Goal: Task Accomplishment & Management: Complete application form

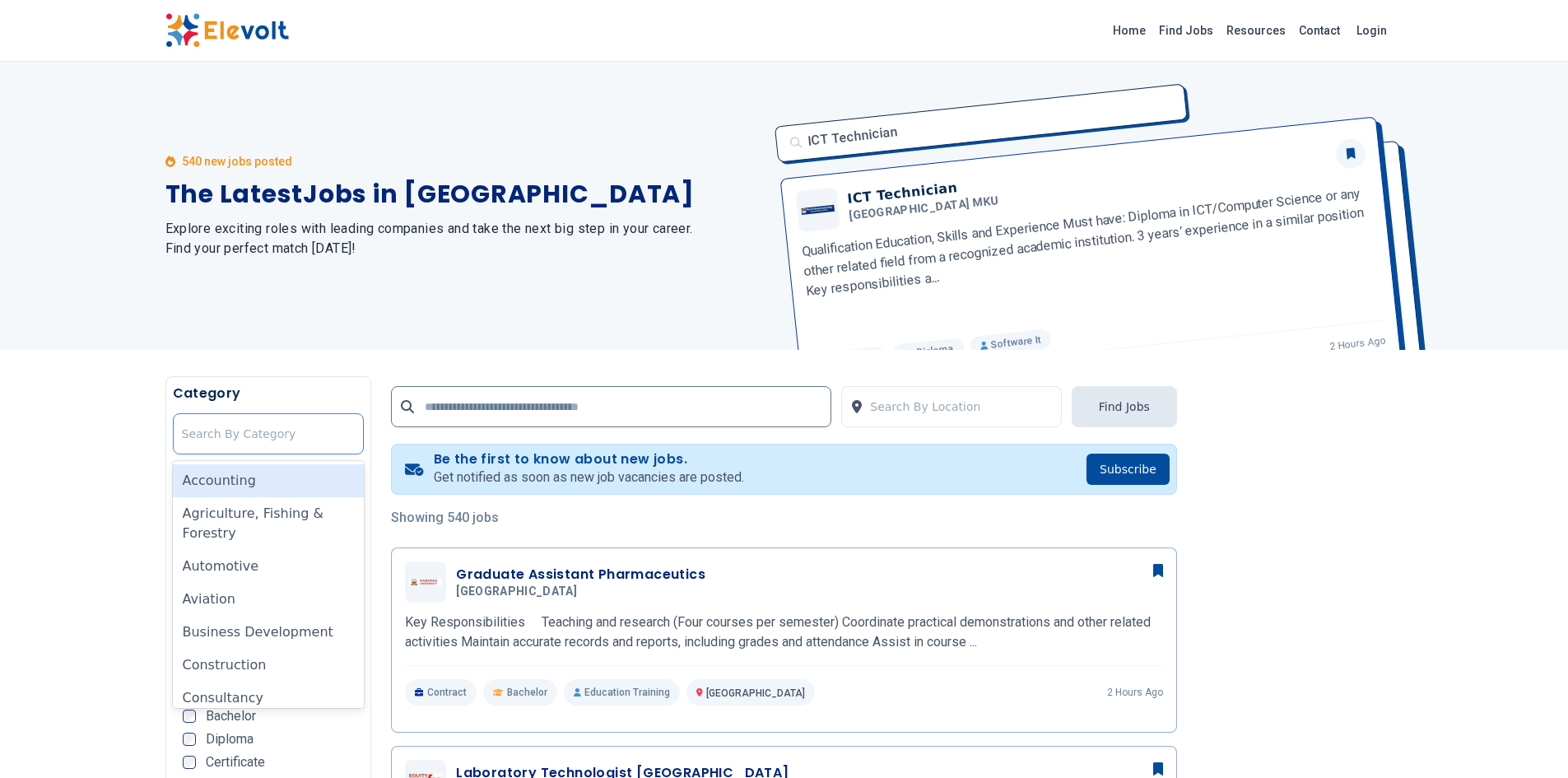
click at [326, 432] on div at bounding box center [268, 434] width 174 height 33
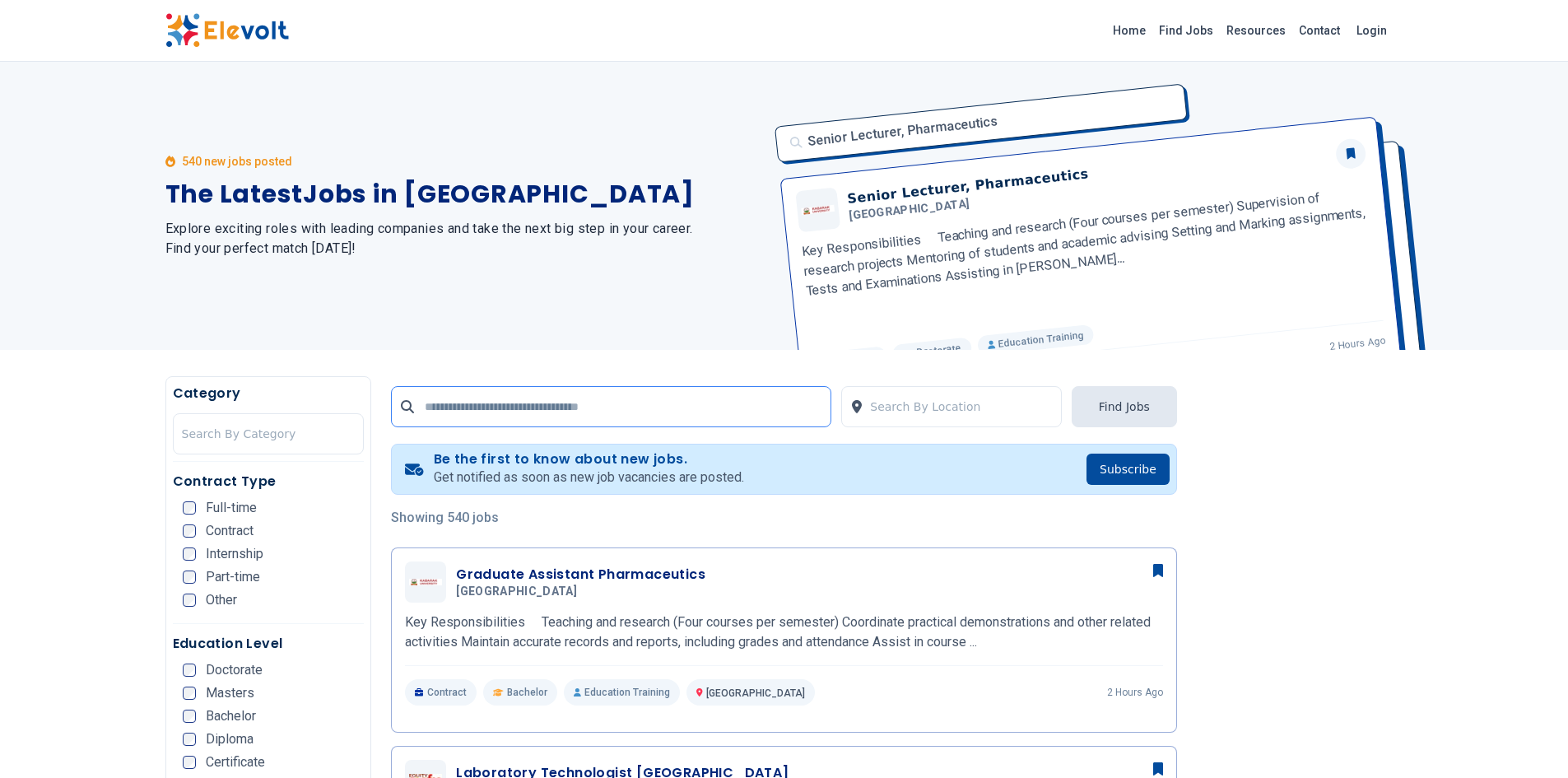
click at [496, 394] on input "text" at bounding box center [612, 406] width 440 height 41
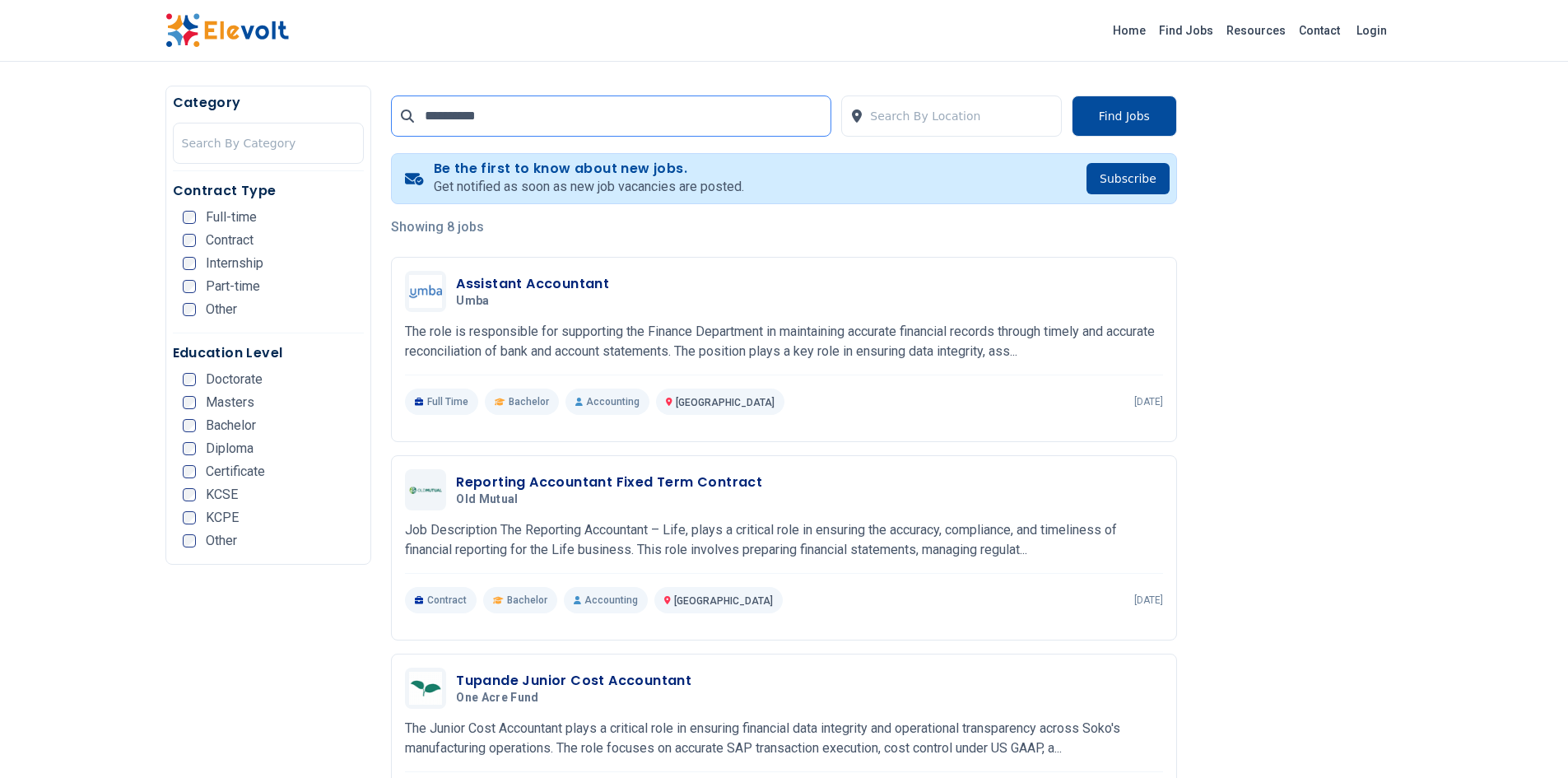
scroll to position [291, 0]
type input "**********"
click at [687, 488] on h3 "Reporting Accountant Fixed Term Contract" at bounding box center [609, 482] width 306 height 20
click at [549, 287] on h3 "Assistant Accountant" at bounding box center [533, 283] width 154 height 20
click at [568, 670] on h3 "Tupande Junior Cost Accountant" at bounding box center [574, 680] width 235 height 20
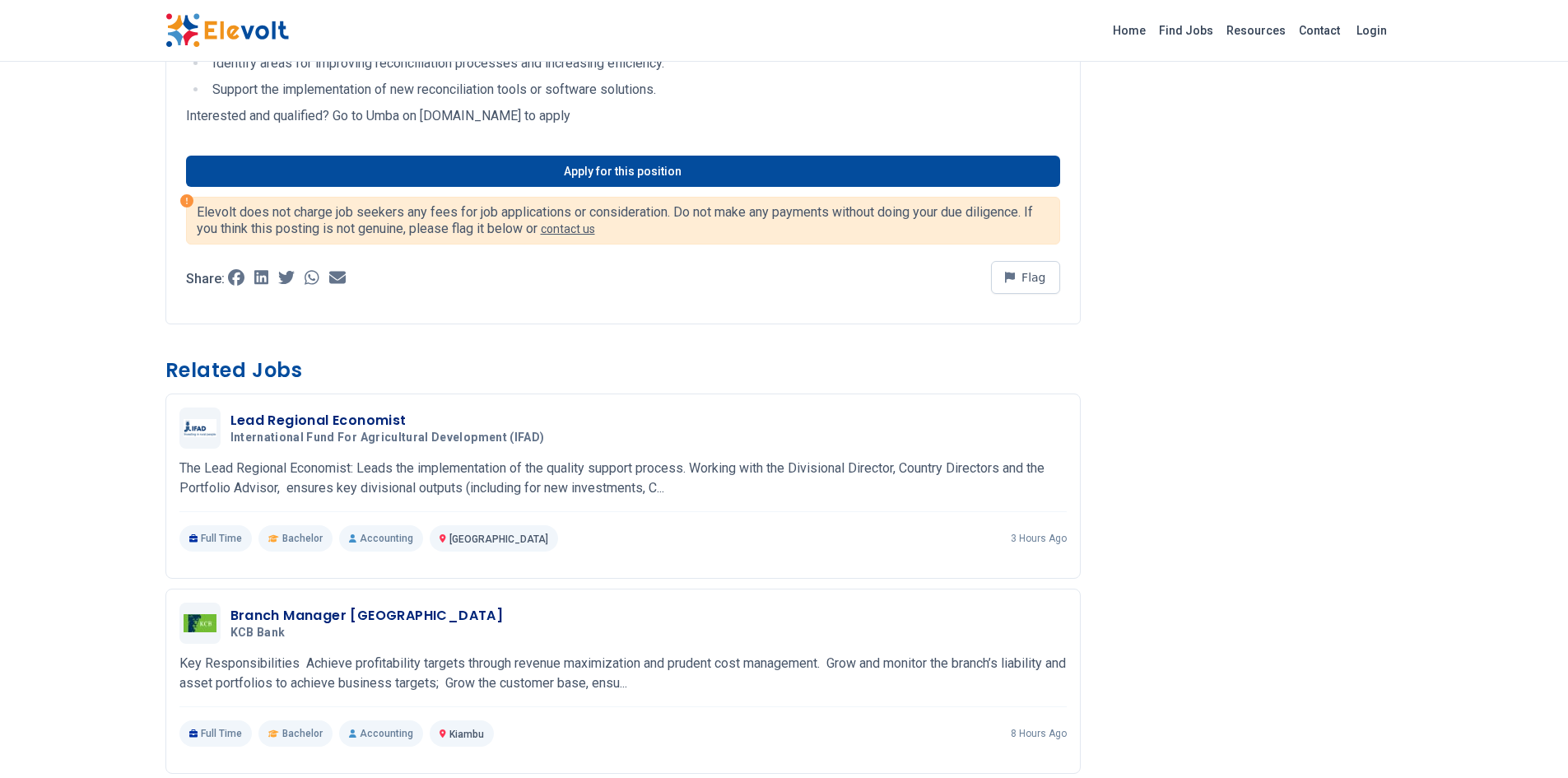
scroll to position [912, 0]
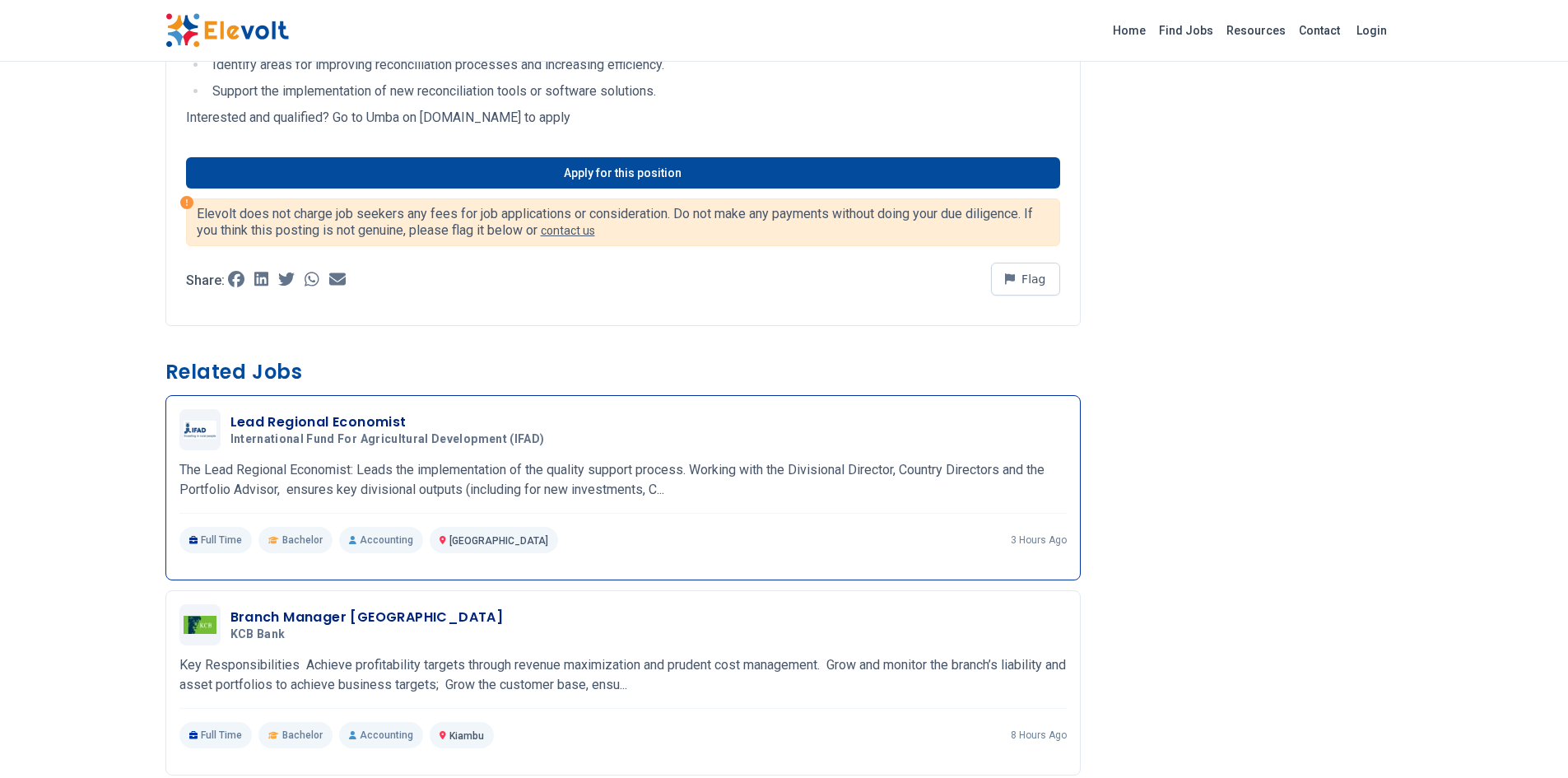
click at [357, 424] on h3 "Lead Regional Economist" at bounding box center [391, 422] width 321 height 20
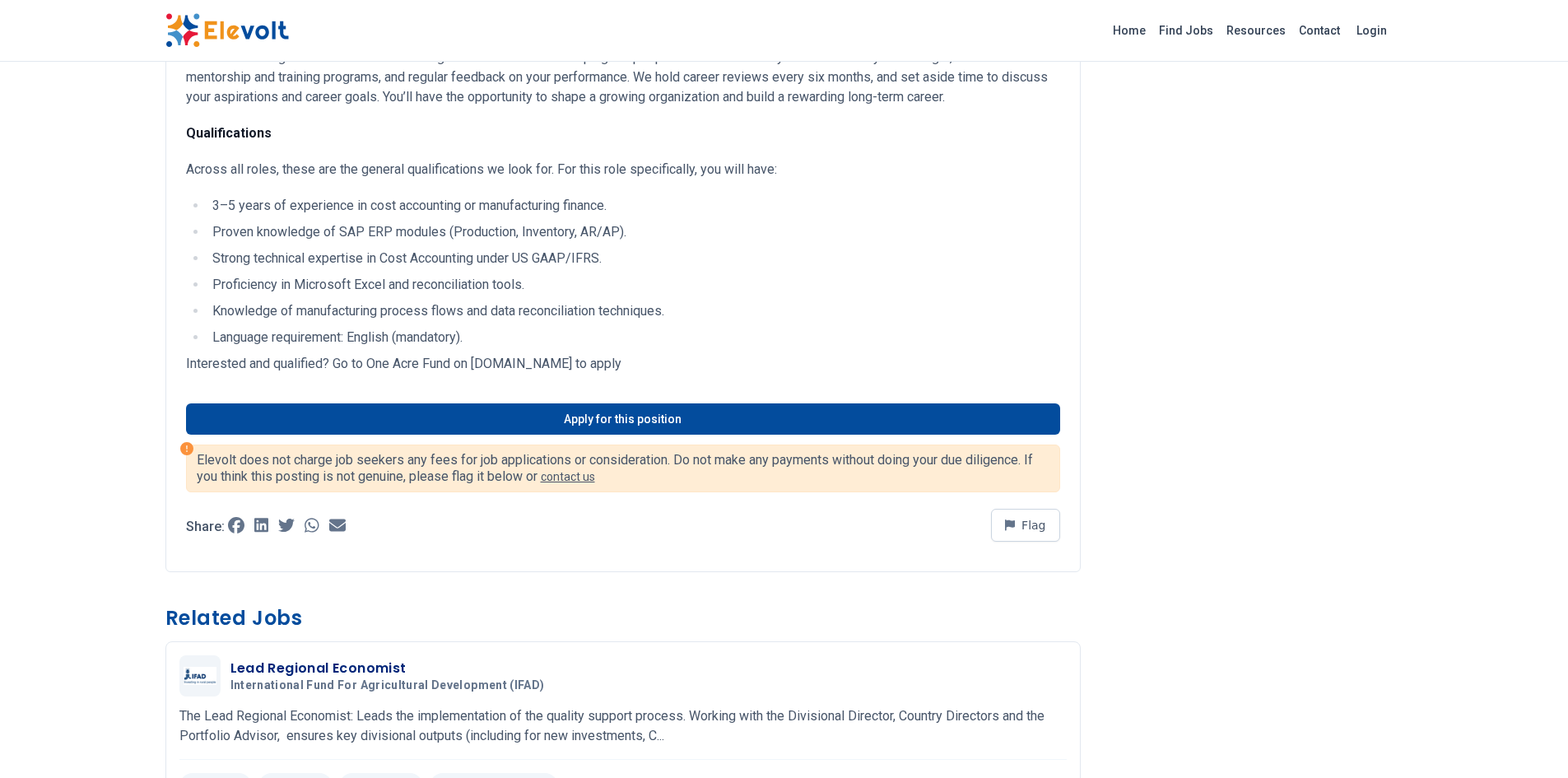
scroll to position [680, 0]
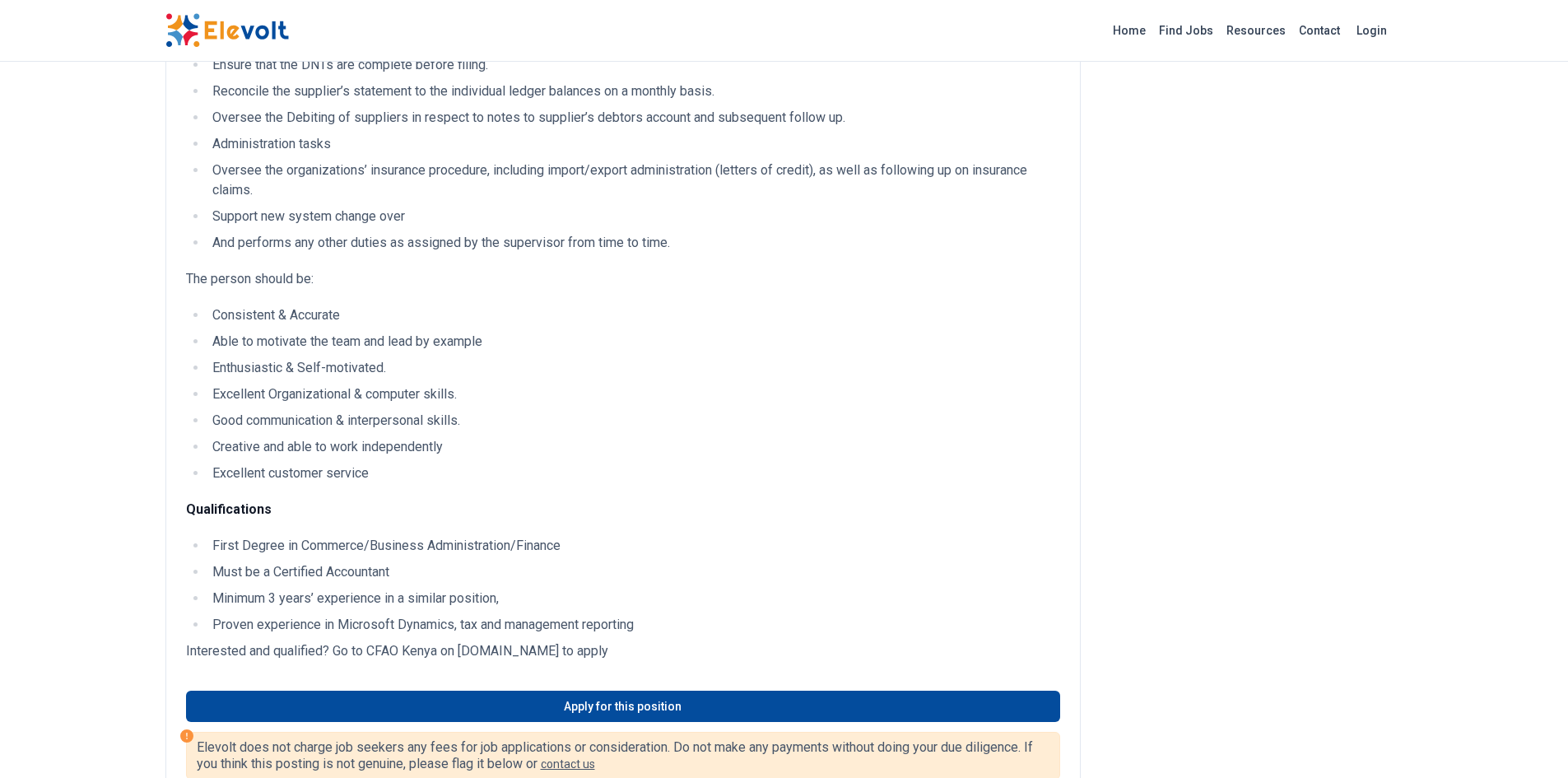
scroll to position [686, 0]
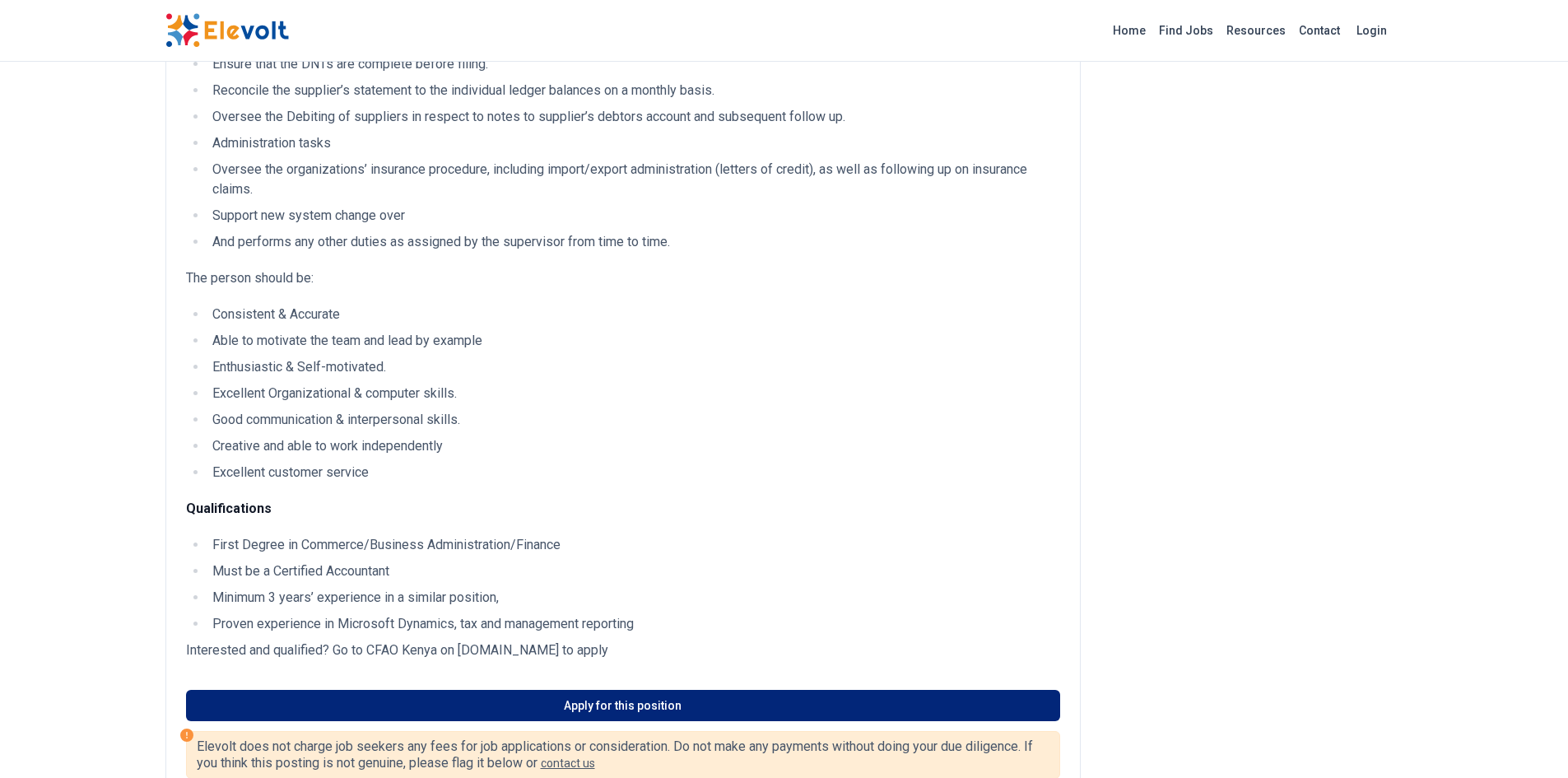
click at [706, 689] on link "Apply for this position" at bounding box center [623, 705] width 874 height 32
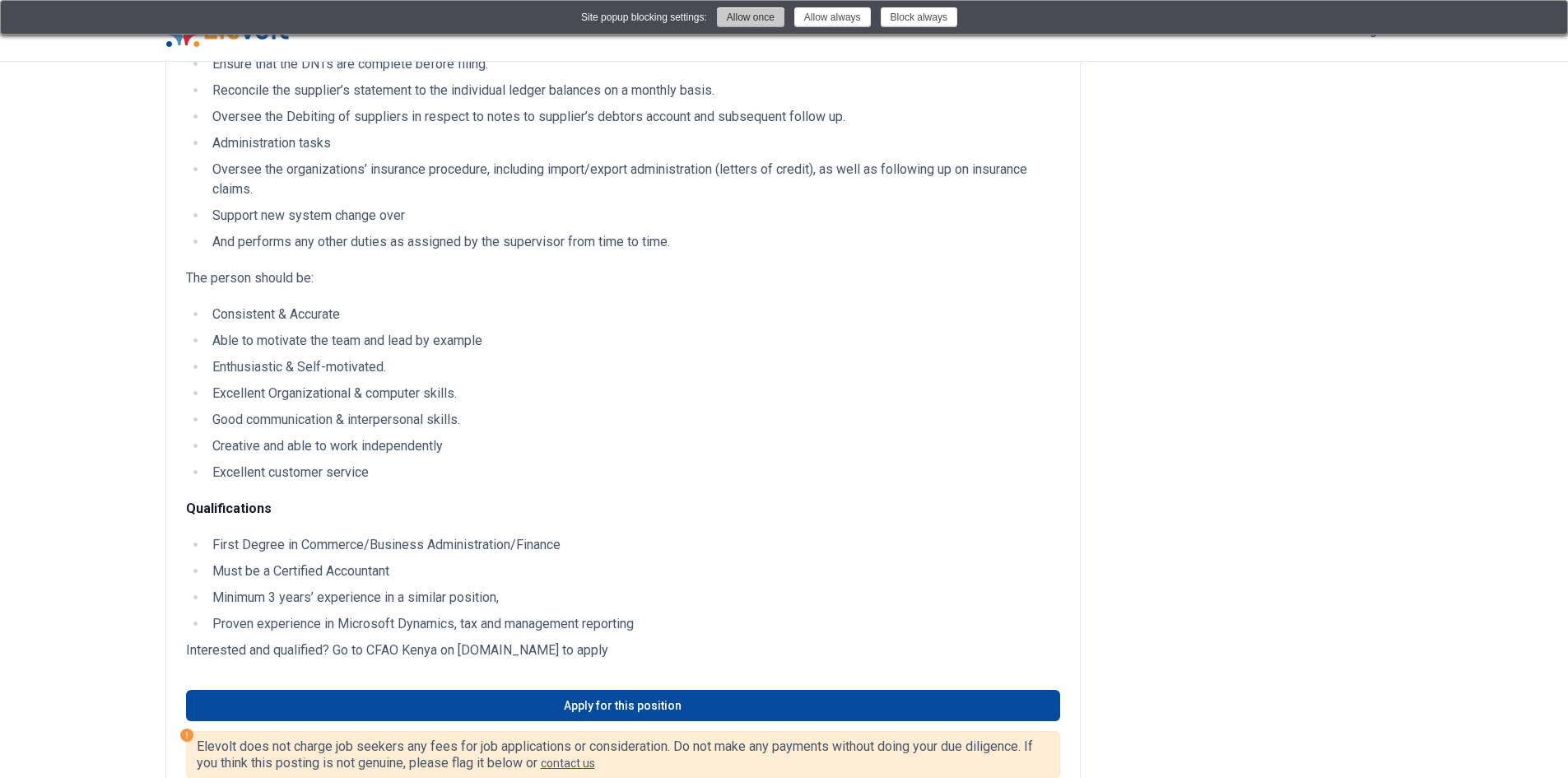
click at [759, 19] on button "Allow once" at bounding box center [750, 17] width 68 height 20
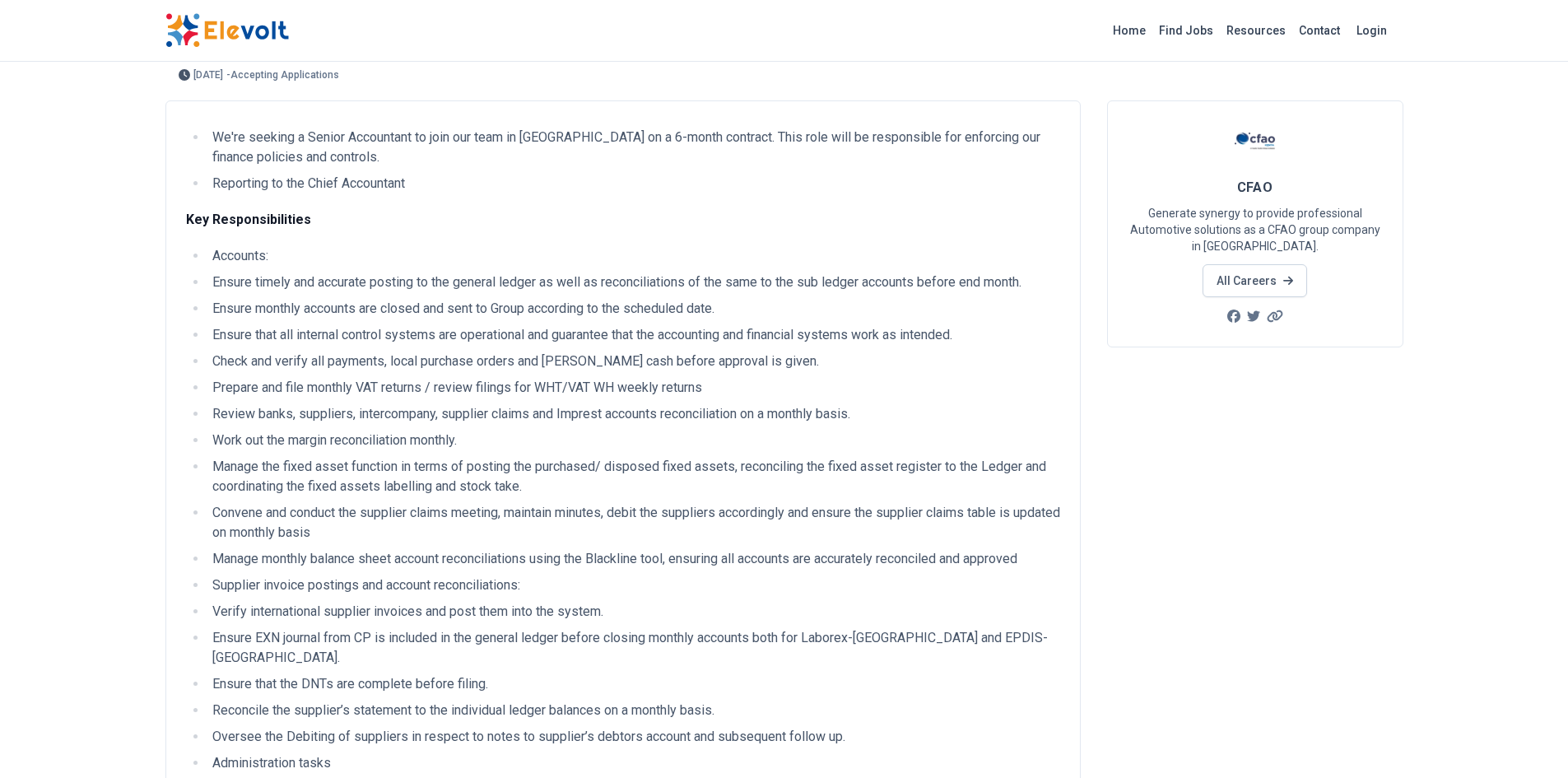
scroll to position [0, 0]
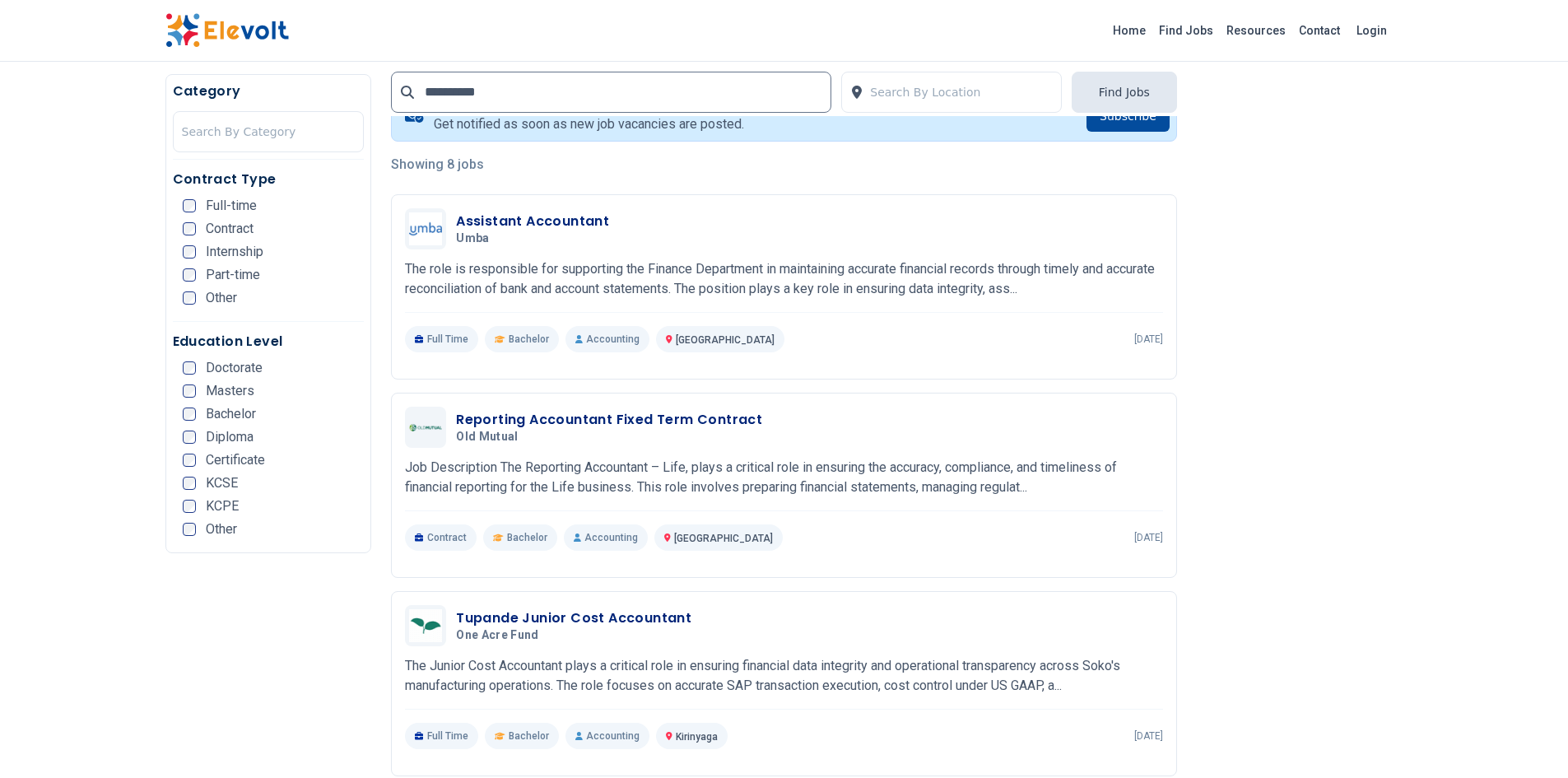
scroll to position [367, 0]
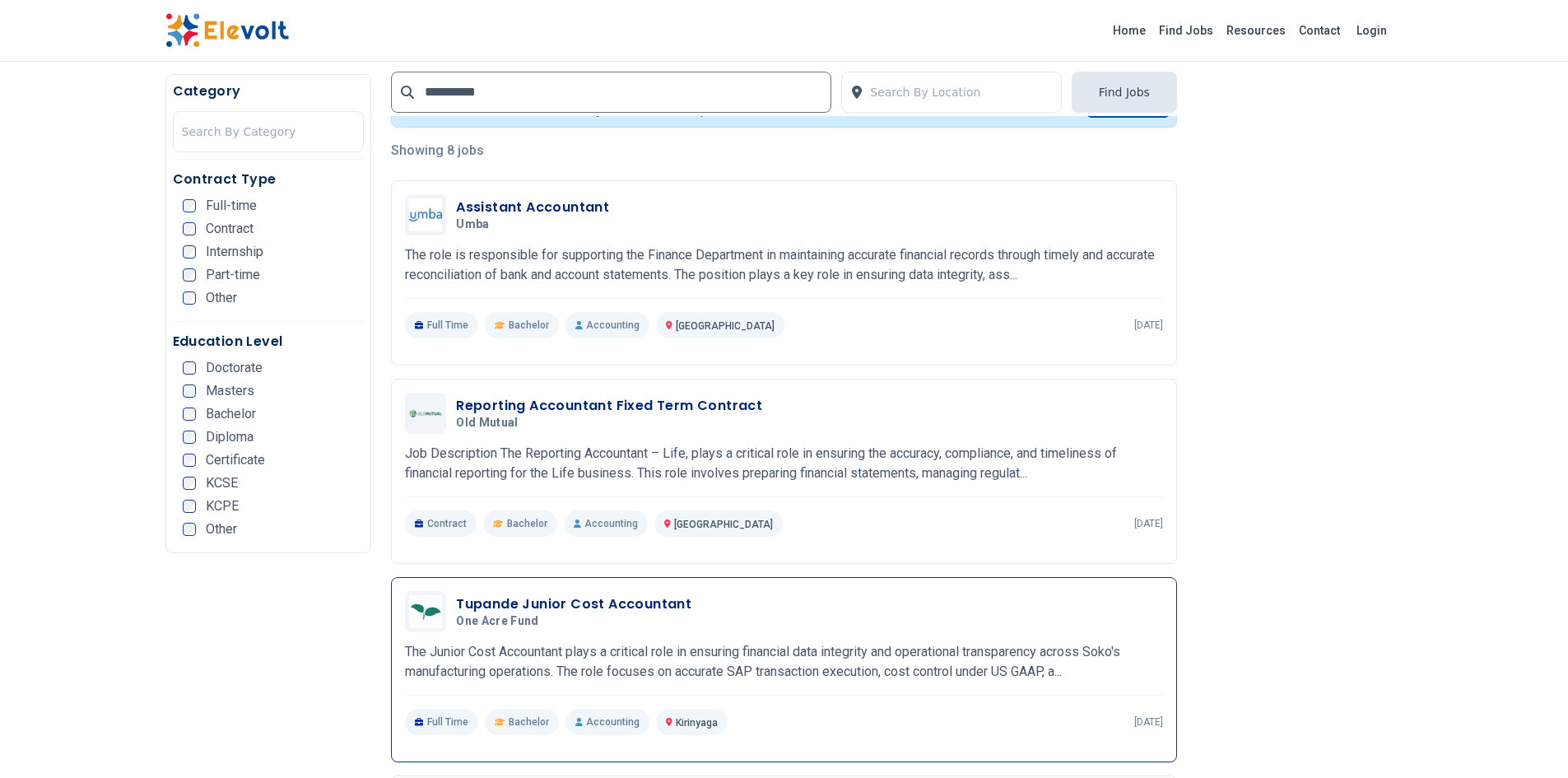
click at [652, 610] on h3 "Tupande Junior Cost Accountant" at bounding box center [574, 603] width 235 height 20
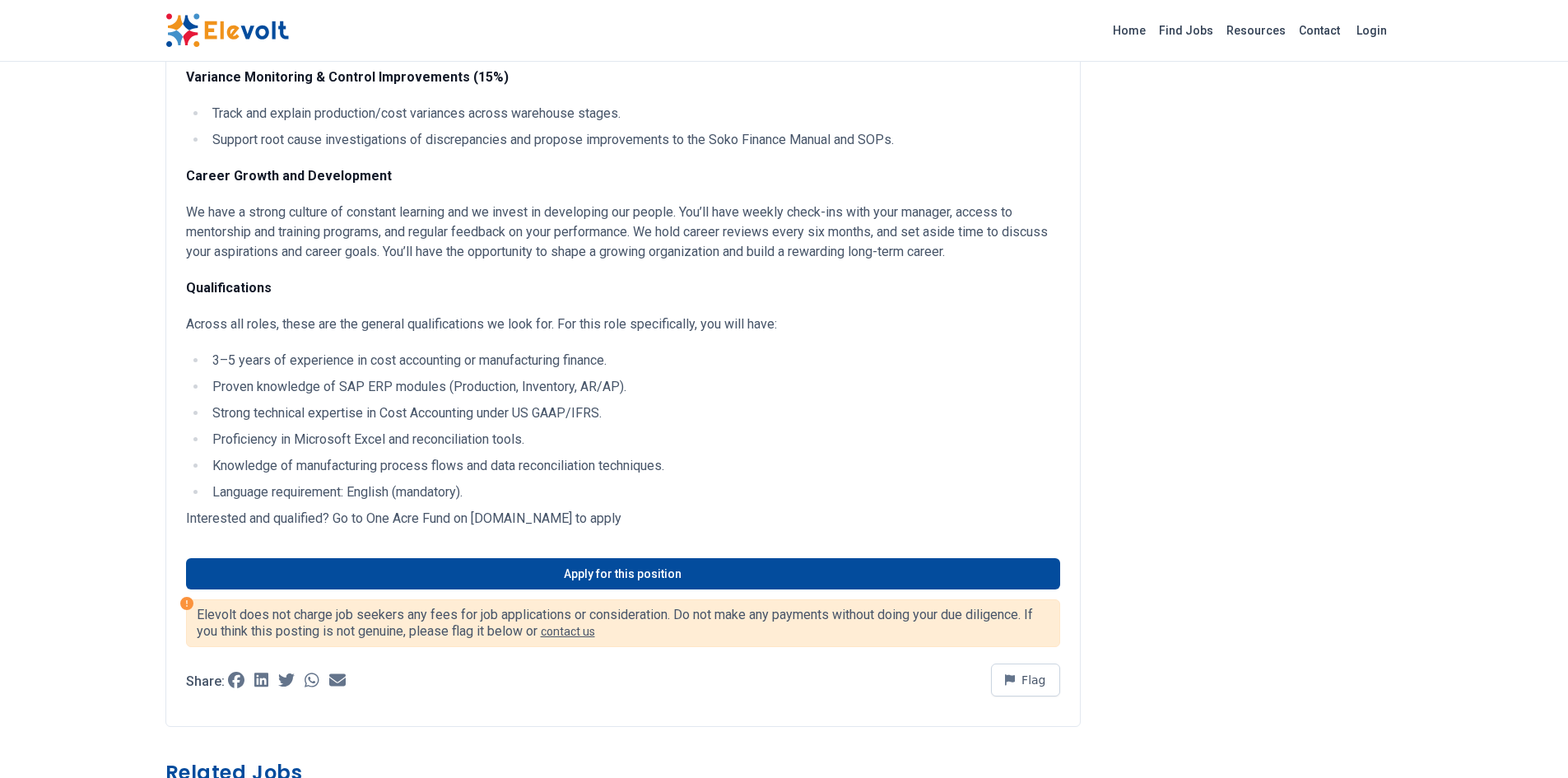
scroll to position [528, 0]
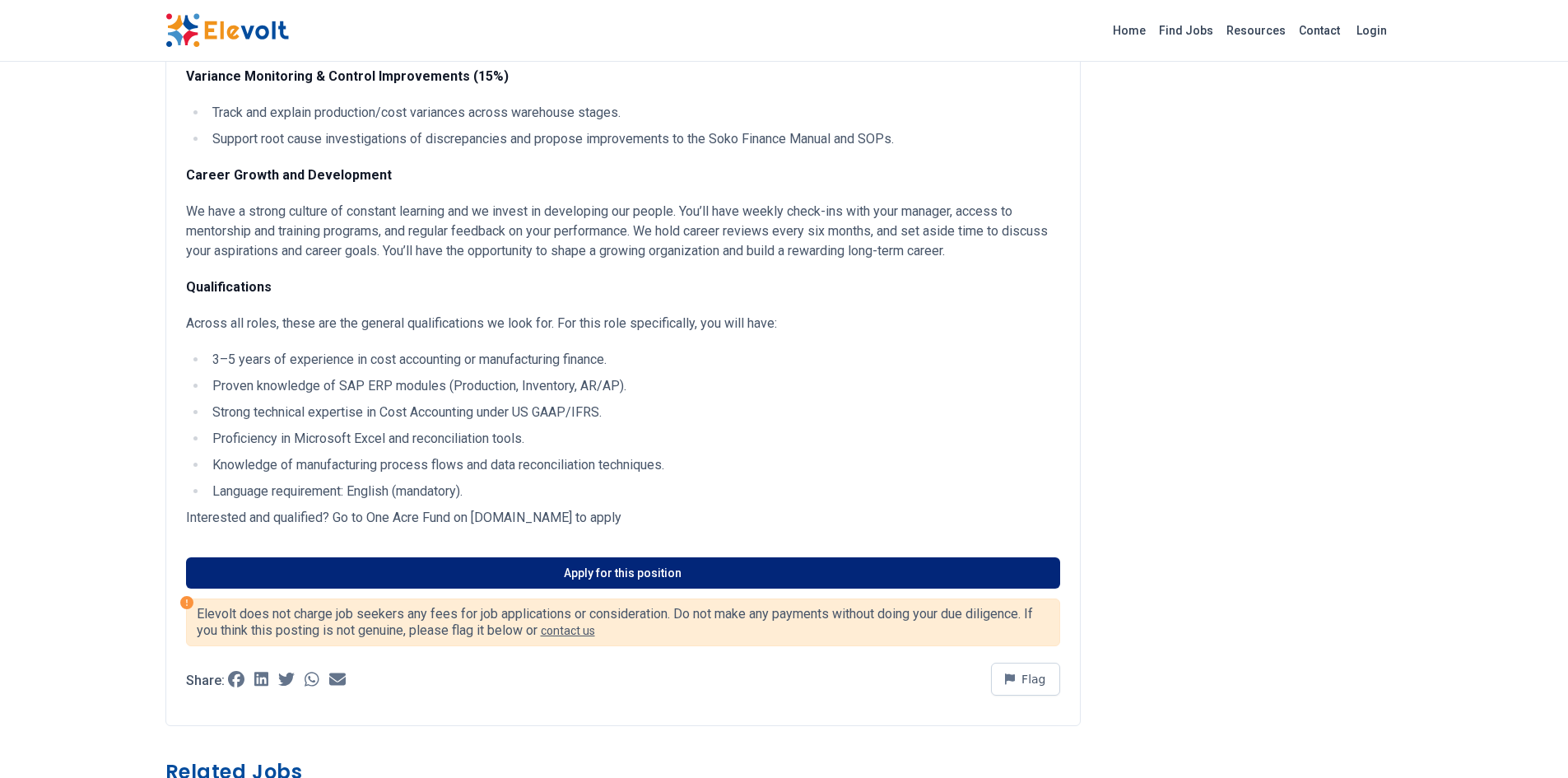
click at [867, 567] on link "Apply for this position" at bounding box center [623, 573] width 874 height 32
click at [812, 567] on link "Apply for this position" at bounding box center [623, 573] width 874 height 32
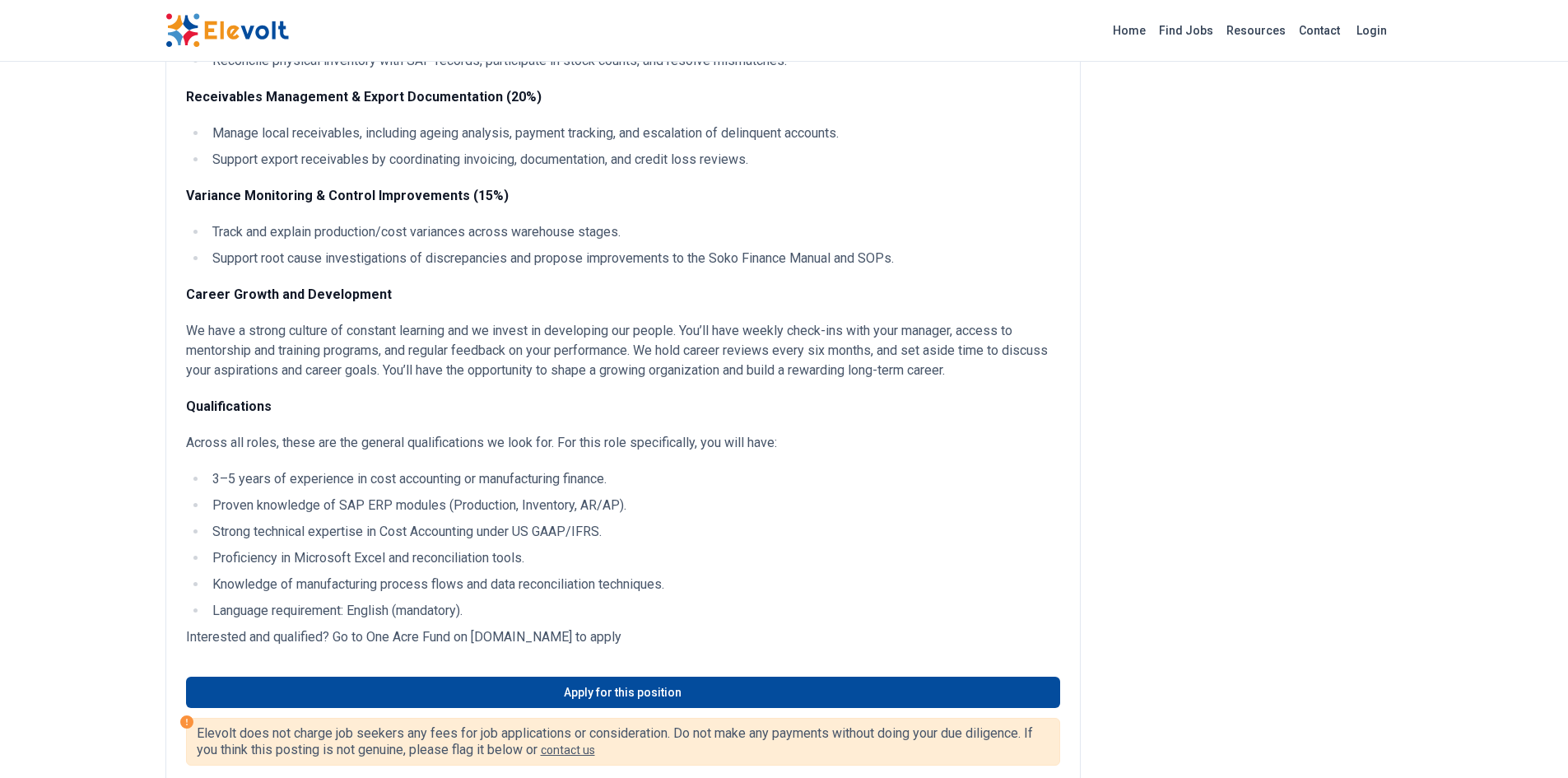
scroll to position [401, 0]
